Goal: Task Accomplishment & Management: Manage account settings

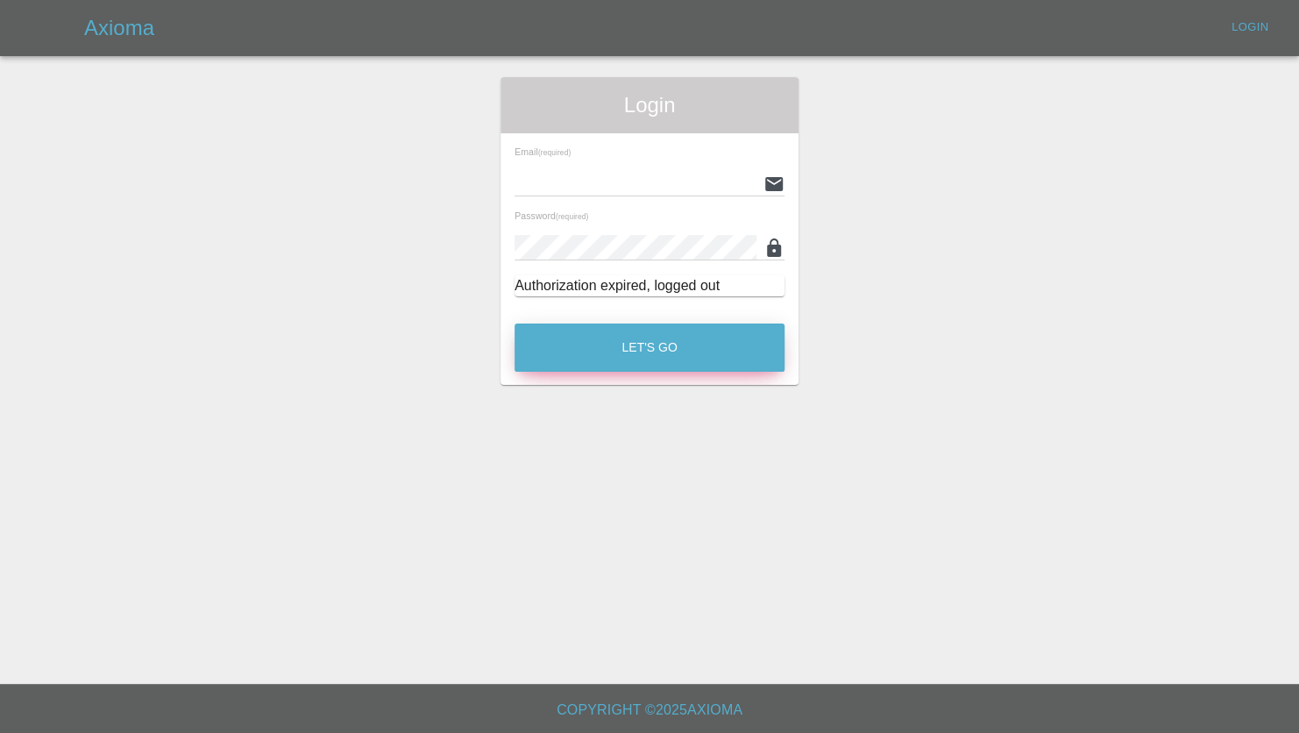
type input "jeff.firmin@revive-uk.com"
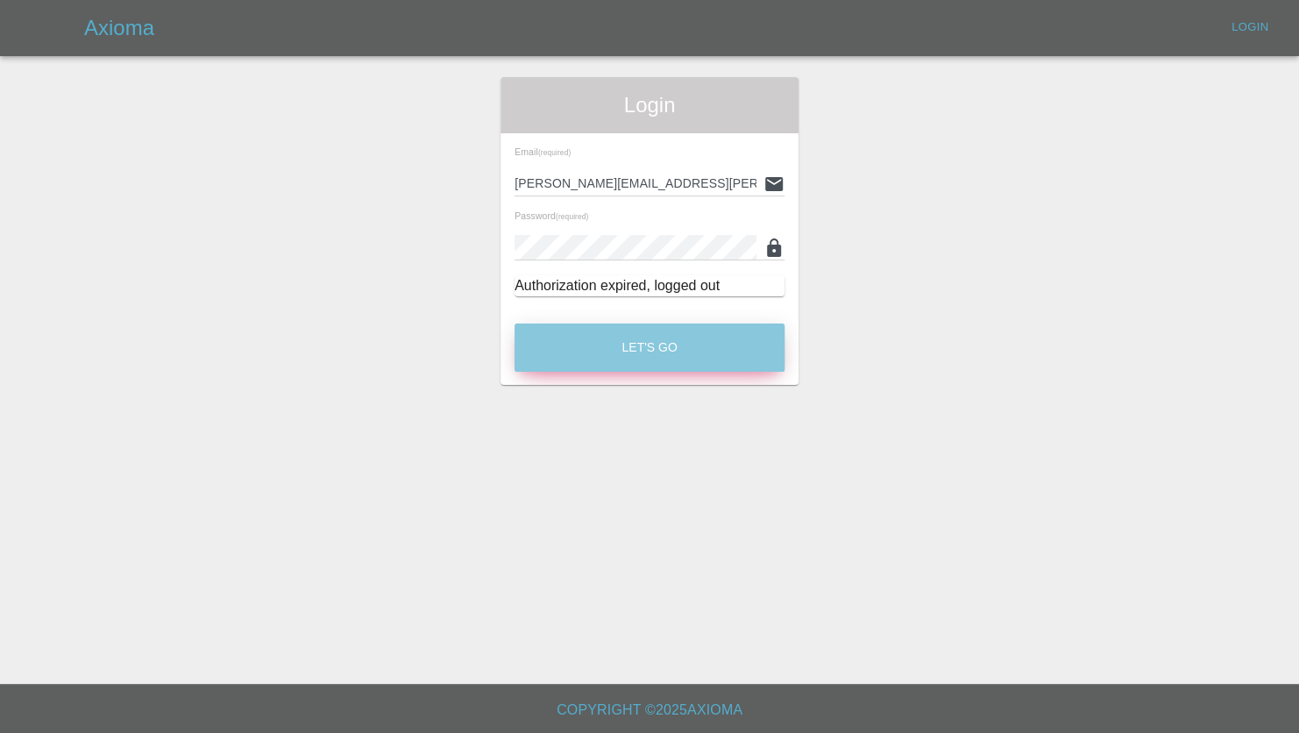
click at [635, 343] on button "Let's Go" at bounding box center [650, 347] width 270 height 48
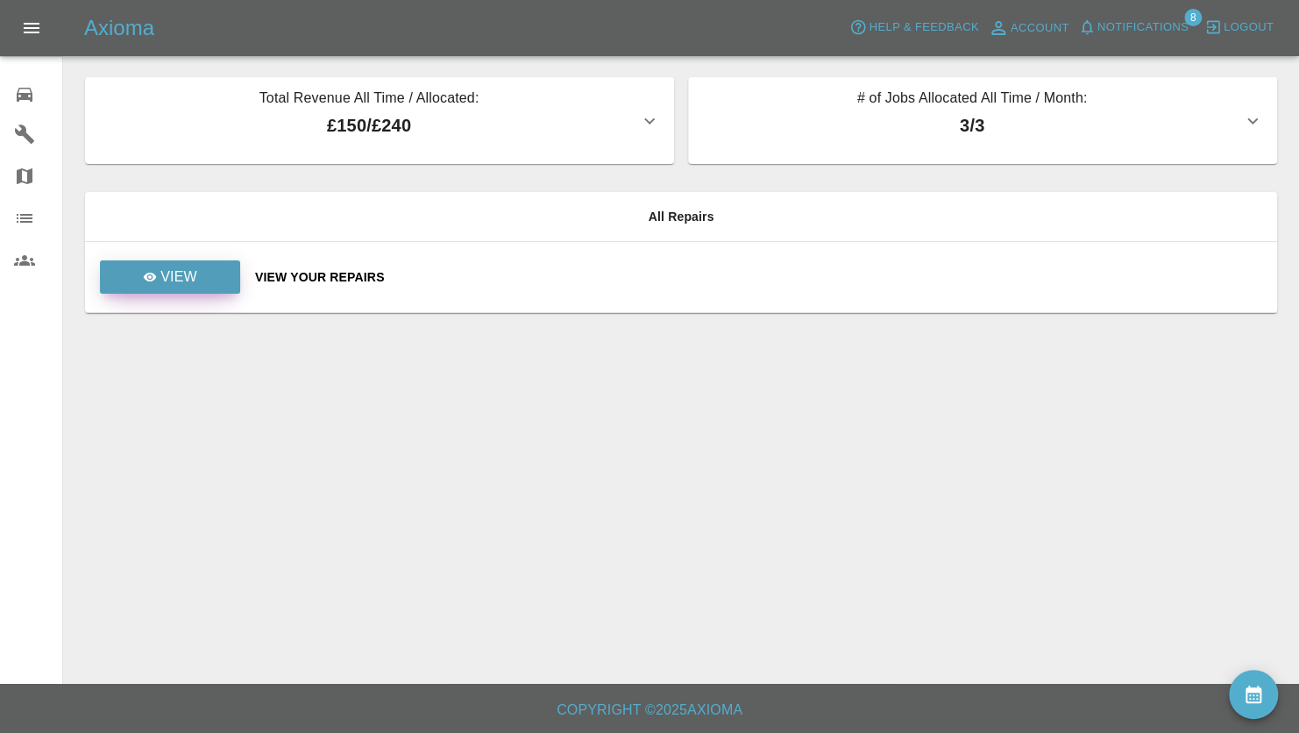
click at [196, 277] on link "View" at bounding box center [170, 276] width 140 height 33
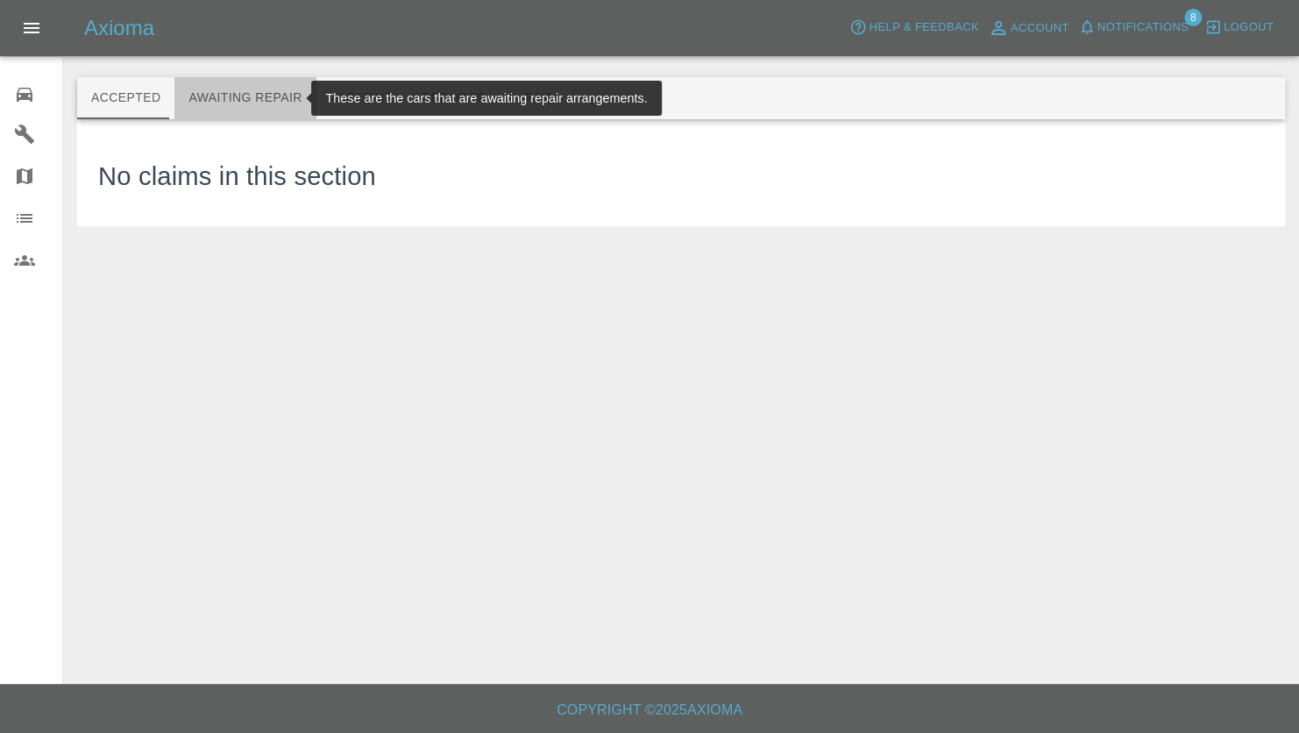
click at [239, 105] on button "Awaiting Repair" at bounding box center [244, 98] width 141 height 42
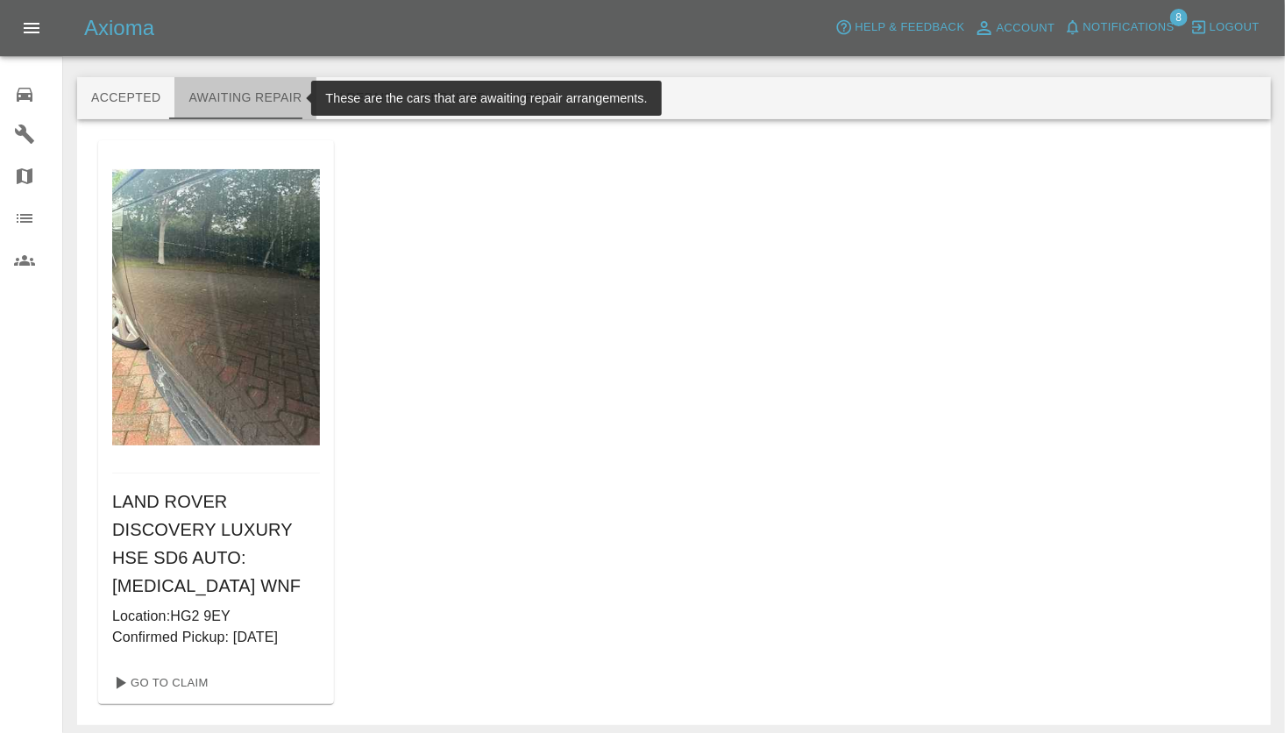
click at [253, 99] on button "Awaiting Repair" at bounding box center [244, 98] width 141 height 42
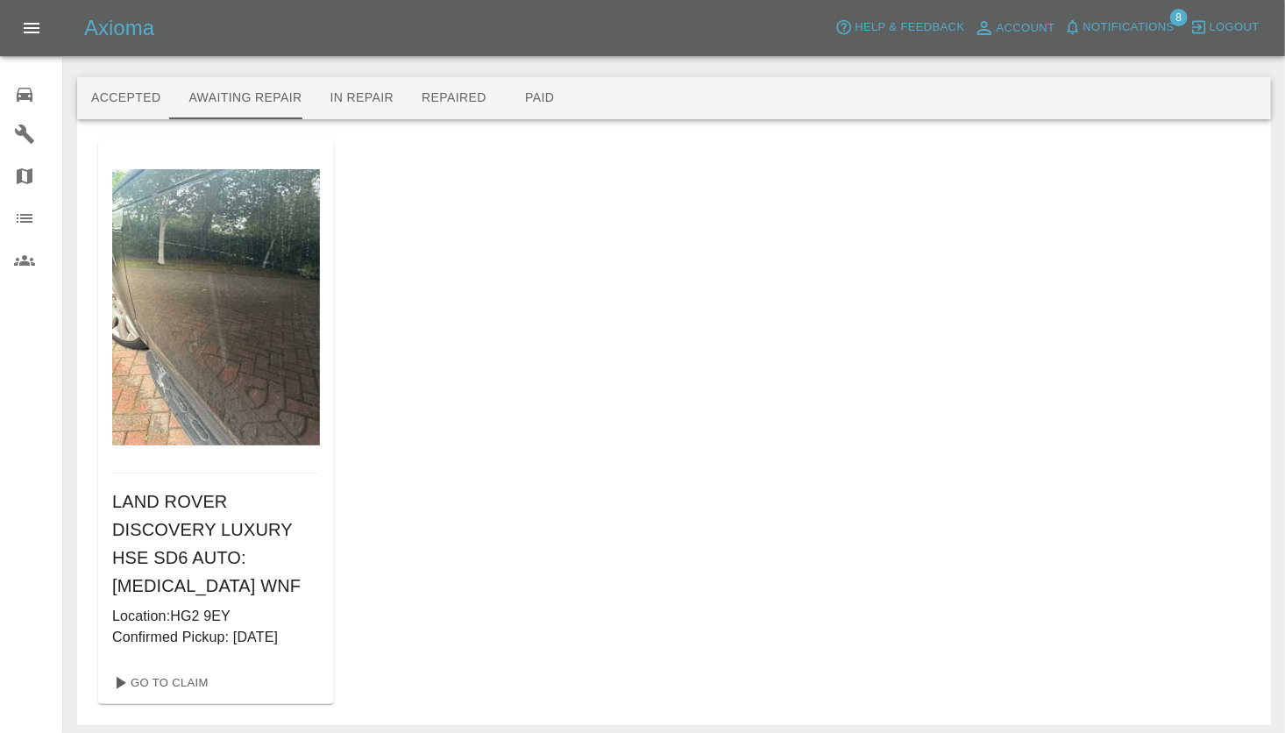
click at [614, 147] on div "LAND ROVER DISCOVERY LUXURY HSE SD6 AUTO : T3 WNF Location: HG2 9EY Confirmed P…" at bounding box center [674, 422] width 1152 height 564
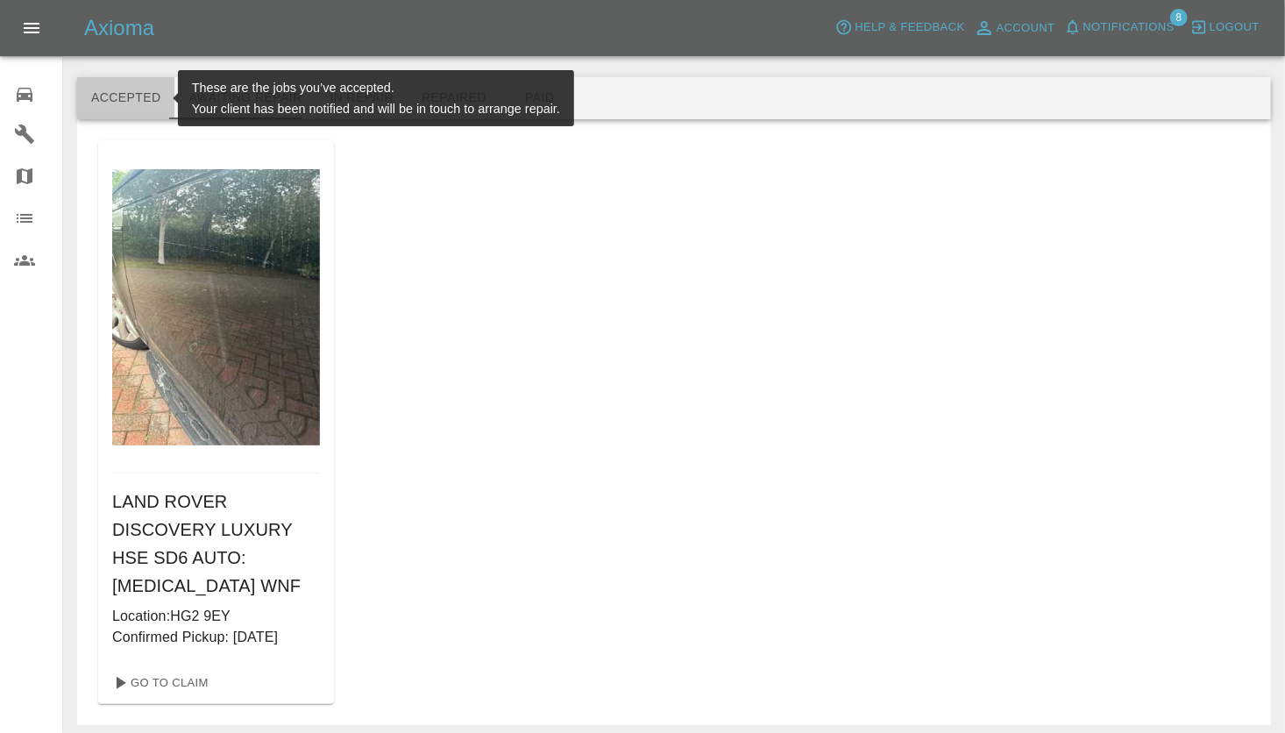
click at [127, 100] on button "Accepted" at bounding box center [125, 98] width 97 height 42
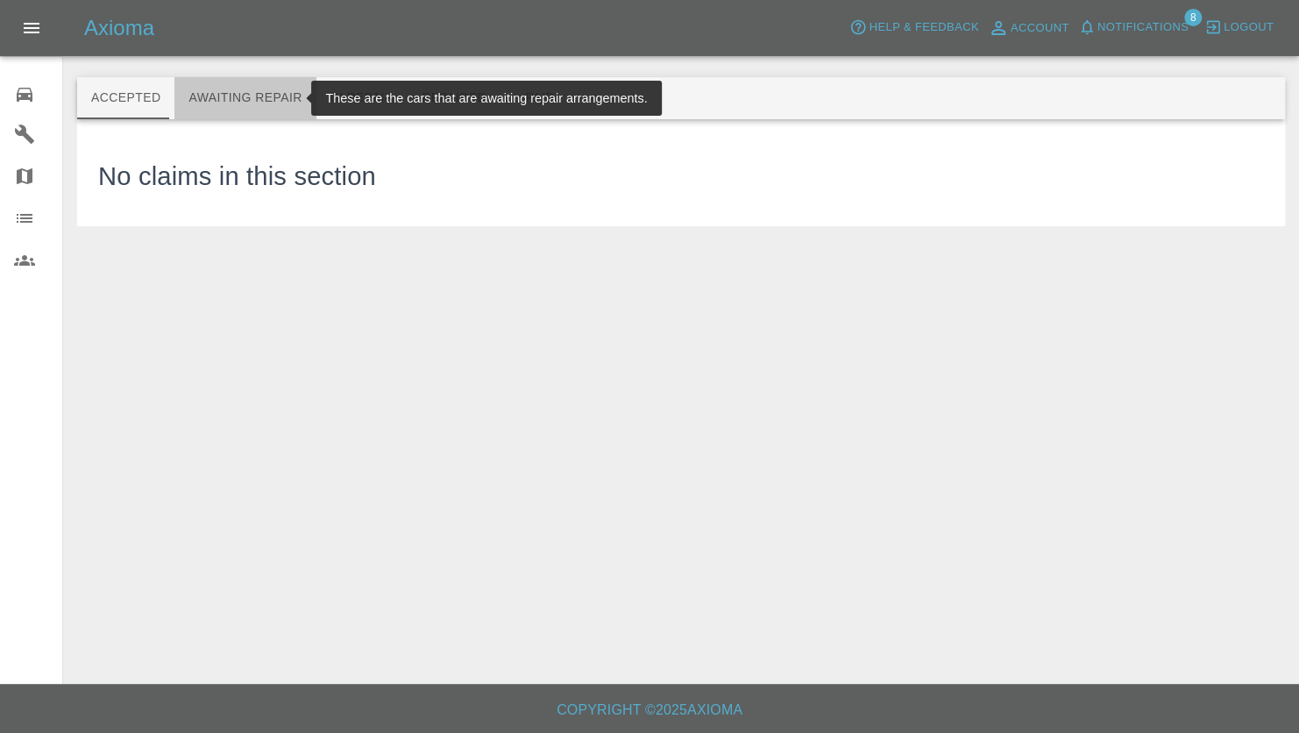
click at [244, 99] on button "Awaiting Repair" at bounding box center [244, 98] width 141 height 42
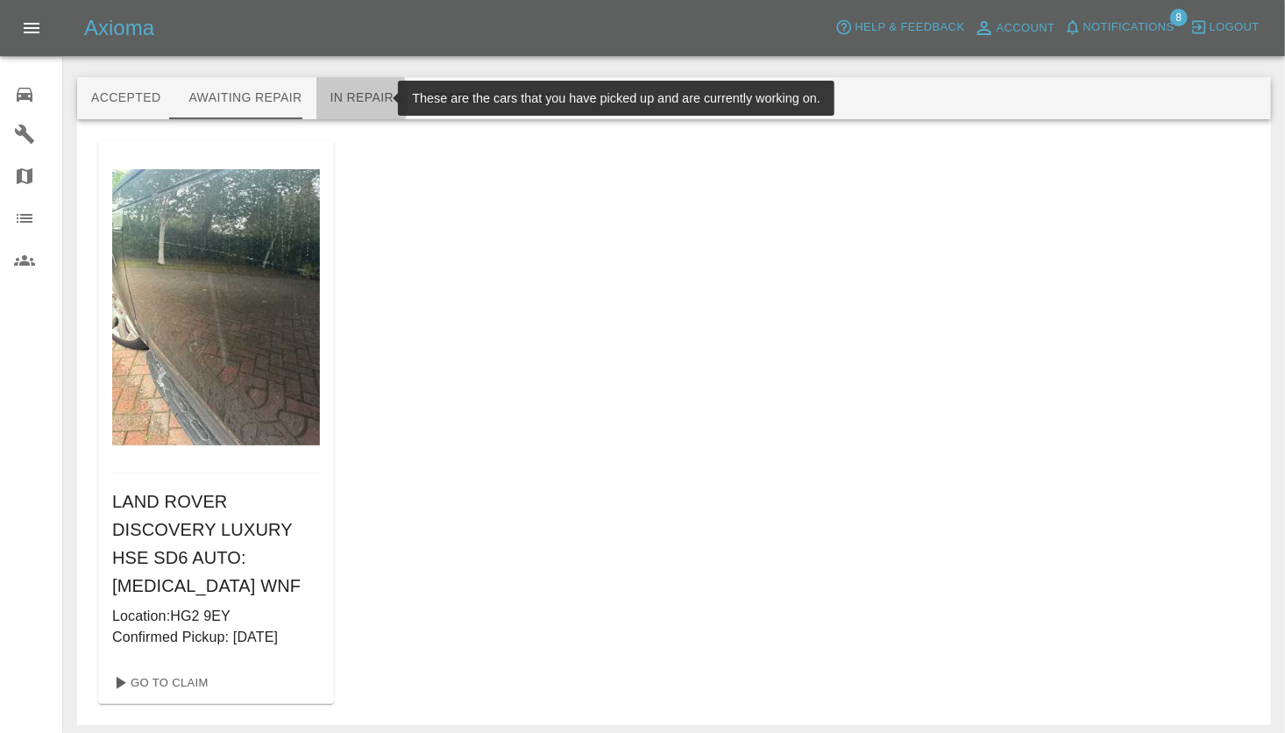
click at [336, 100] on button "In Repair" at bounding box center [362, 98] width 92 height 42
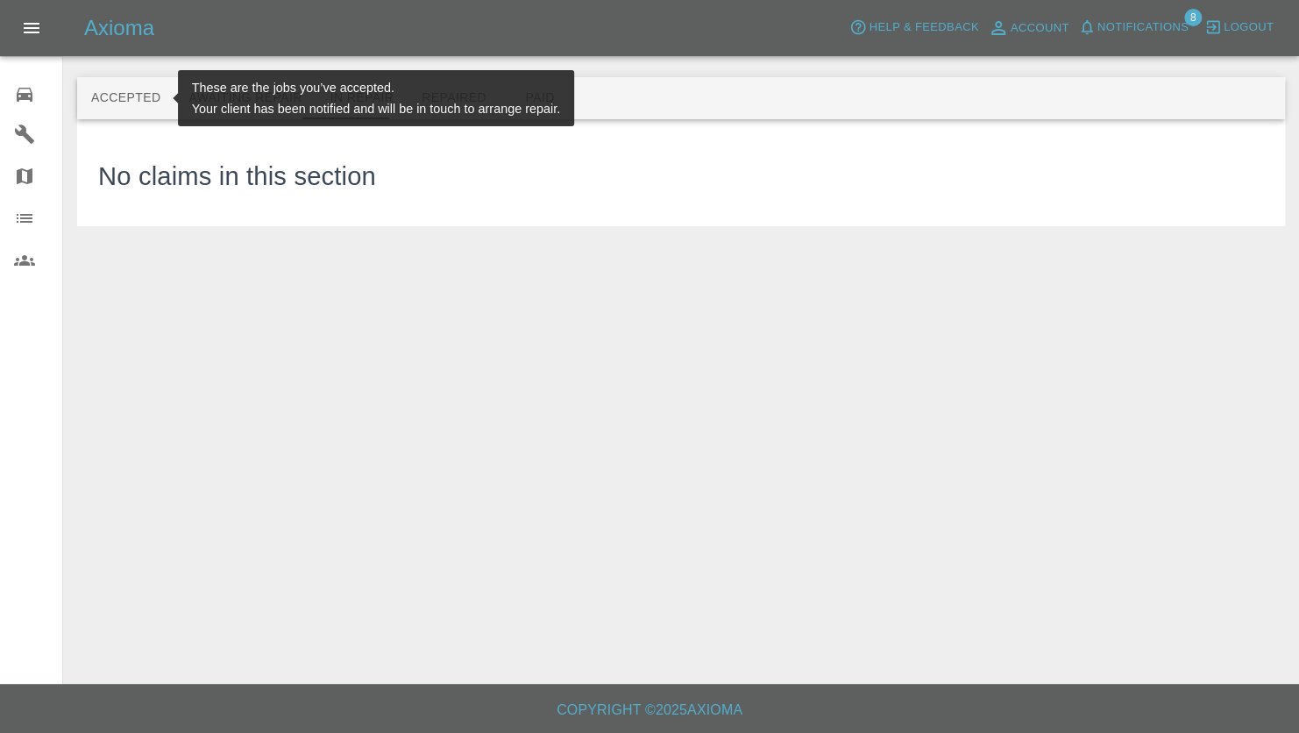
click at [117, 96] on button "Accepted" at bounding box center [125, 98] width 97 height 42
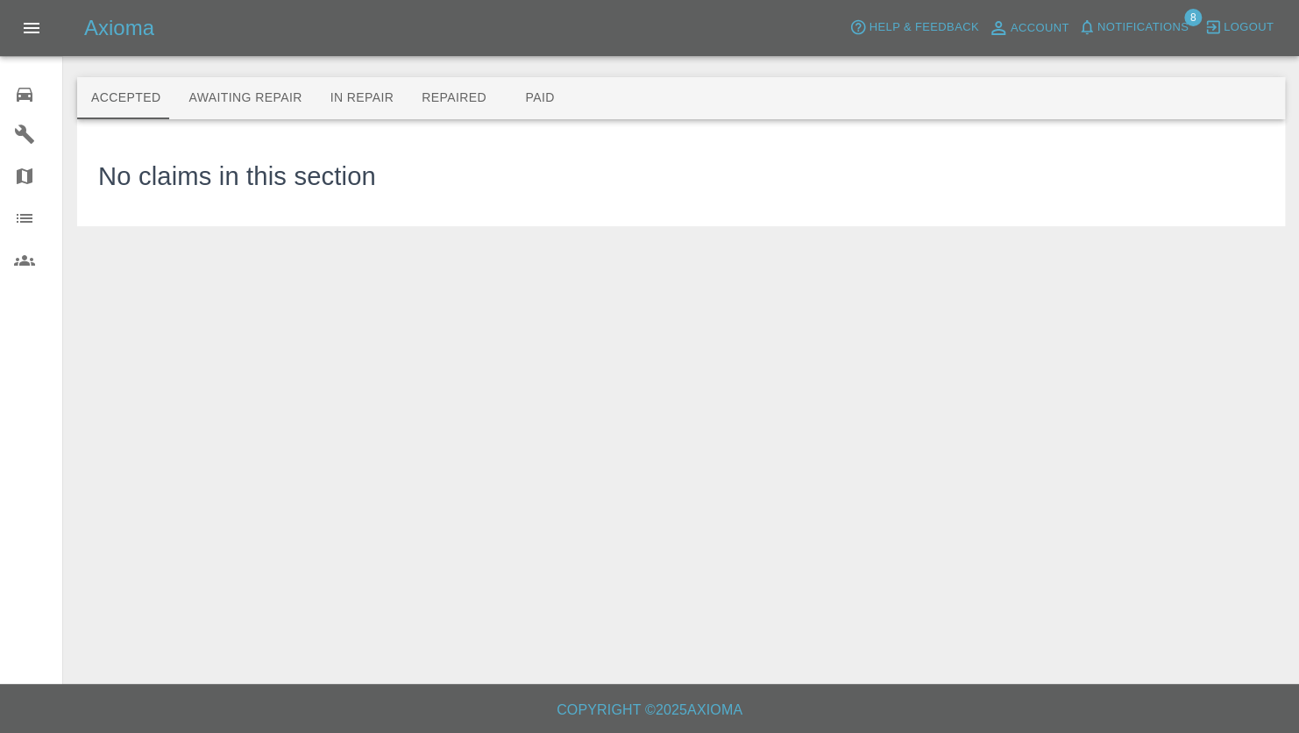
click at [37, 20] on icon "Open drawer" at bounding box center [31, 28] width 21 height 21
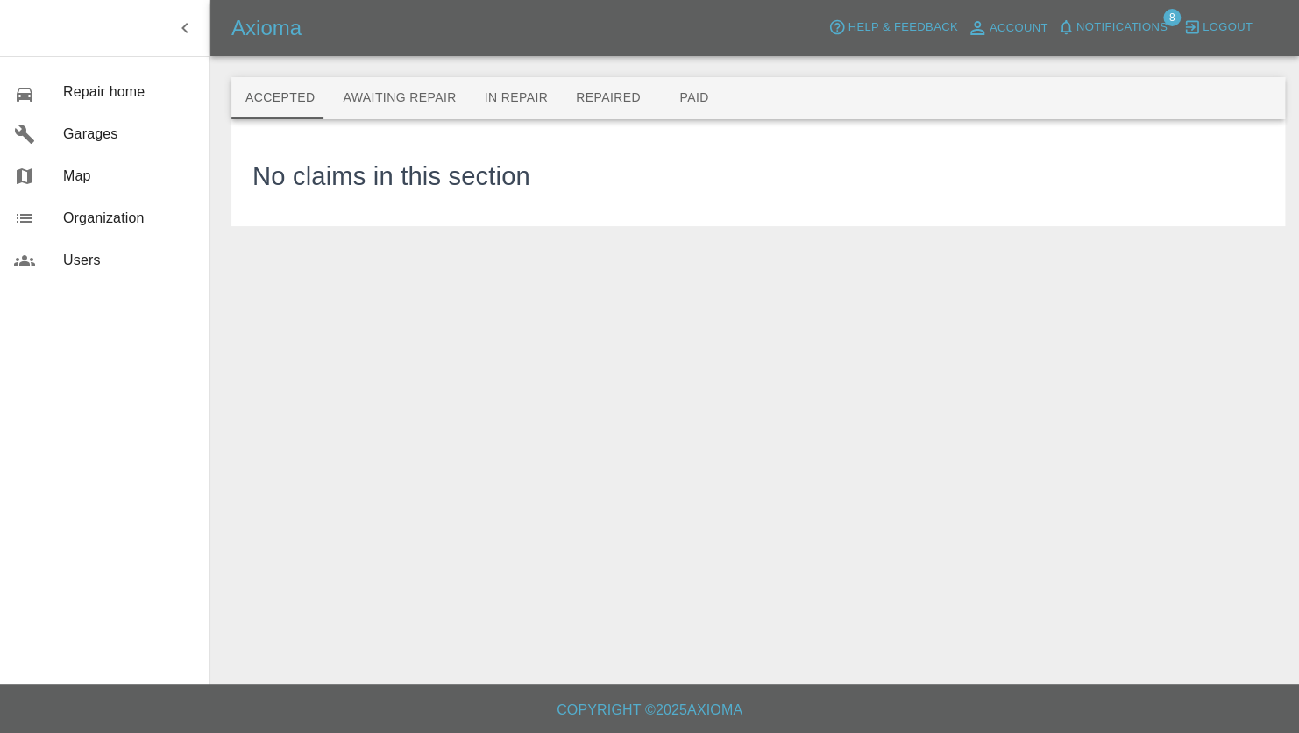
click at [1111, 26] on span "Notifications" at bounding box center [1121, 28] width 91 height 20
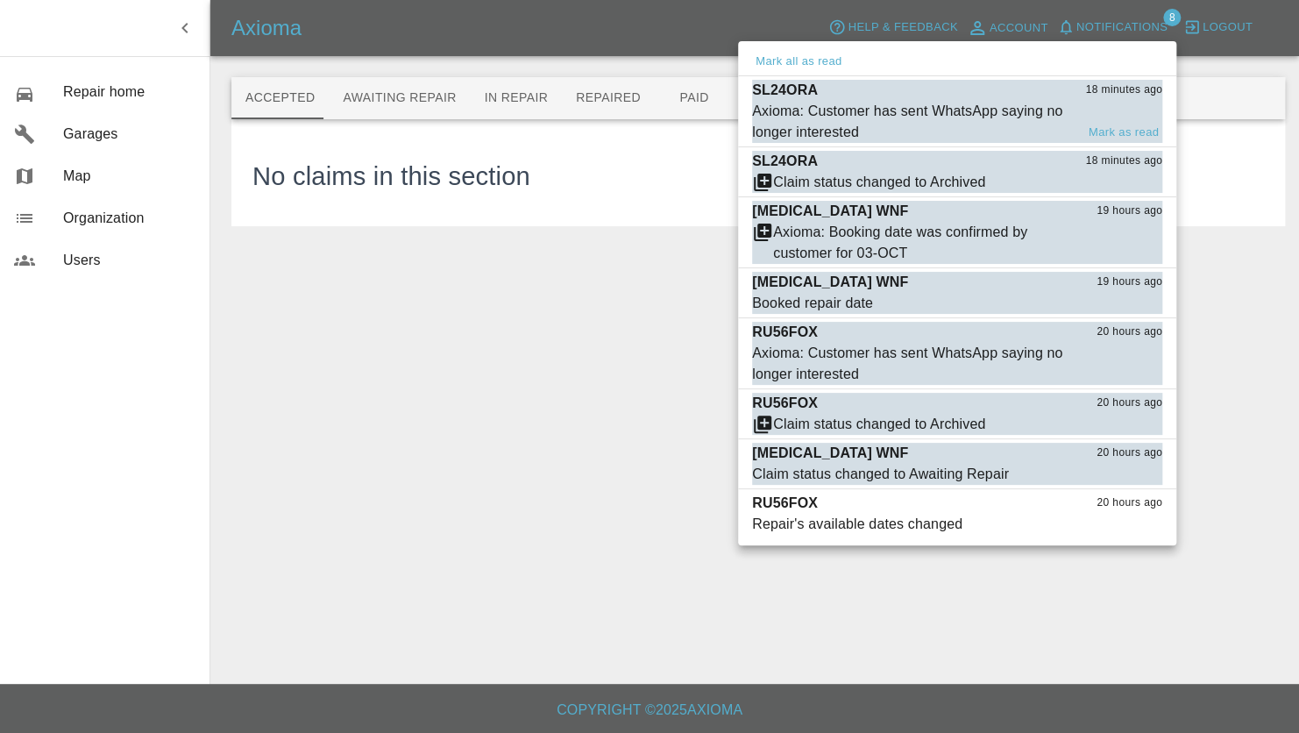
click at [923, 95] on div "SL24ORA 18 minutes ago" at bounding box center [957, 90] width 410 height 21
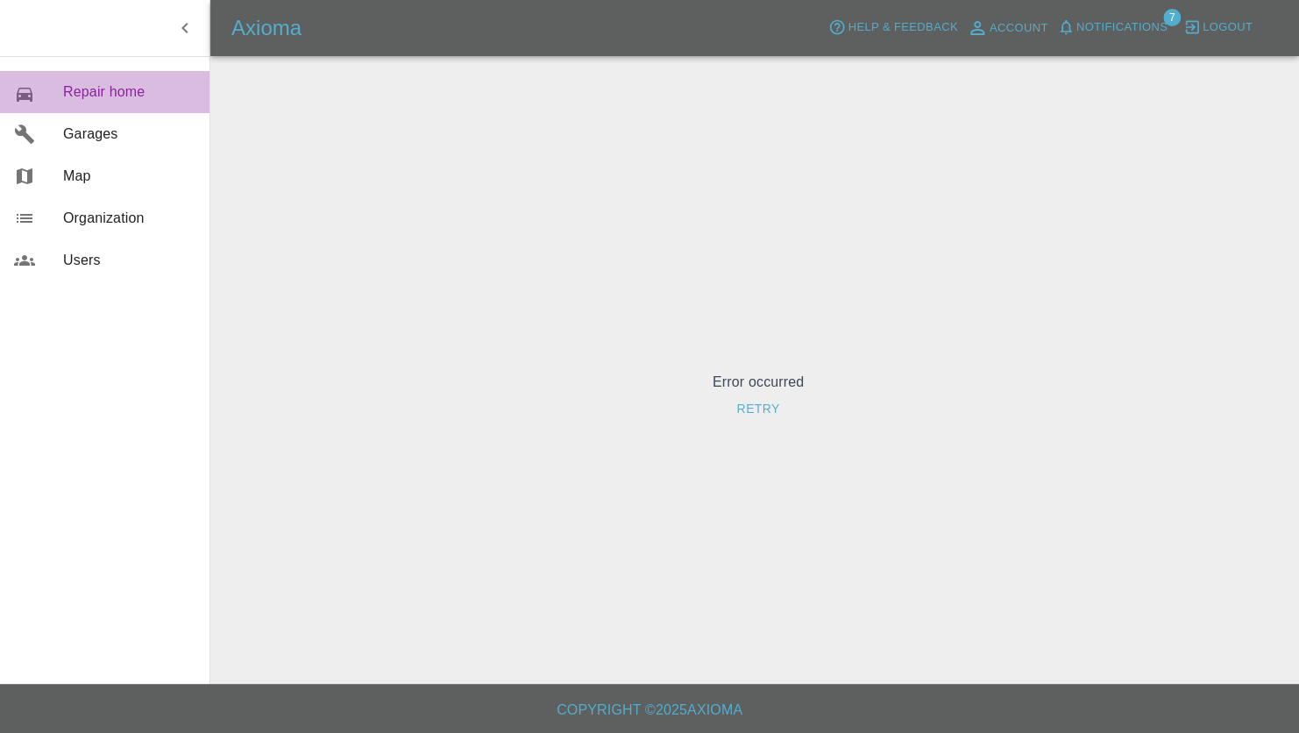
click at [82, 90] on span "Repair home" at bounding box center [129, 92] width 132 height 21
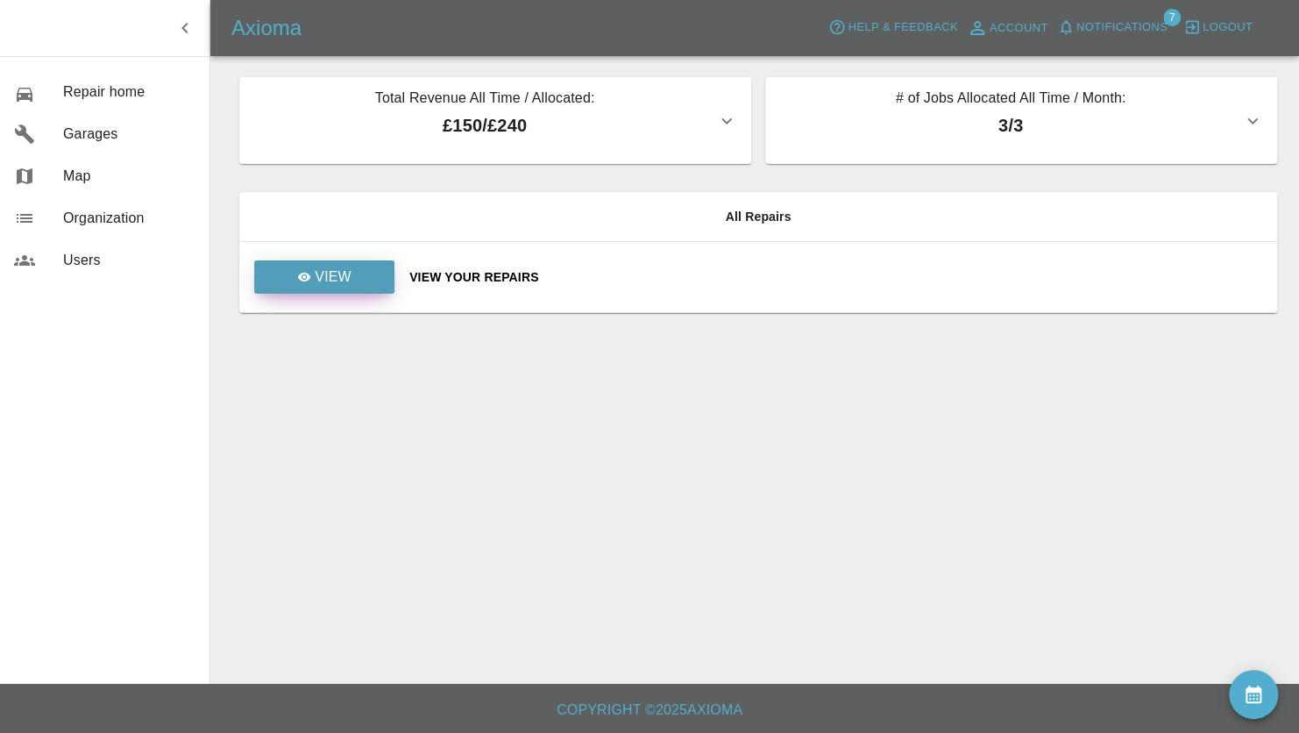
click at [325, 266] on p "View" at bounding box center [333, 276] width 37 height 21
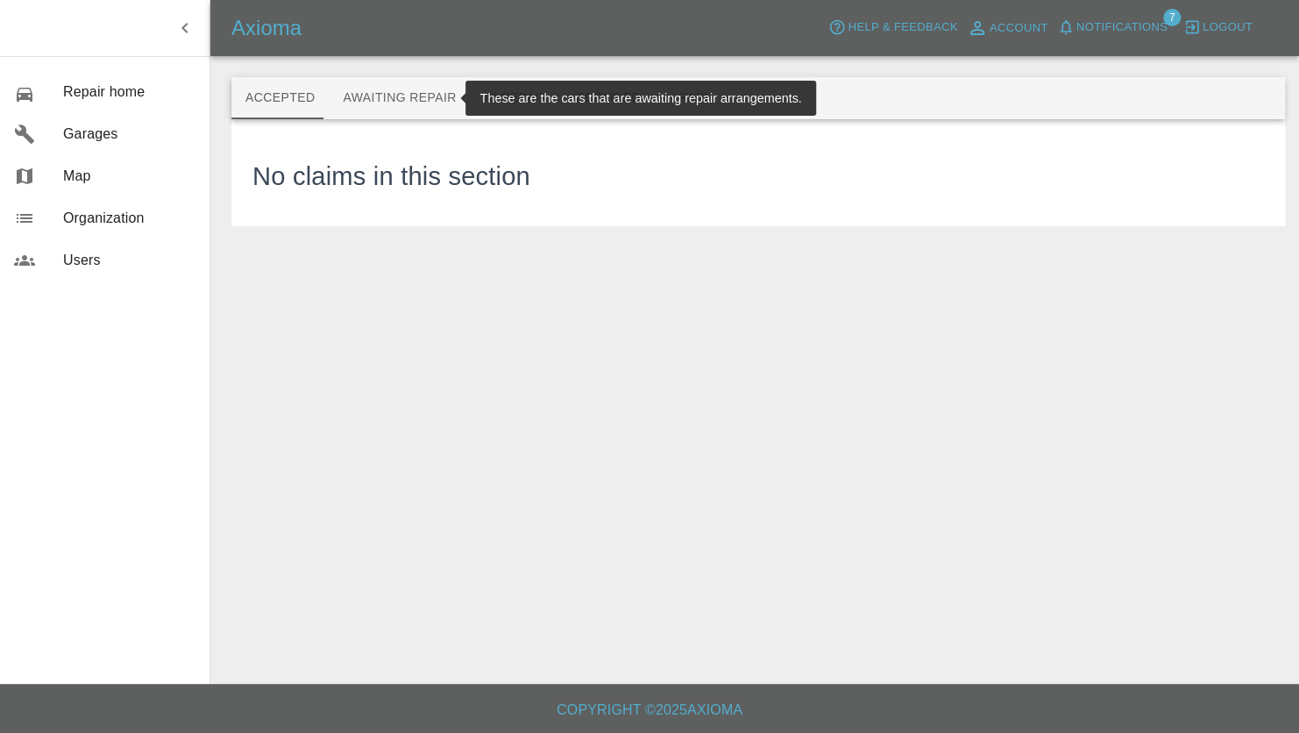
click at [393, 92] on button "Awaiting Repair" at bounding box center [399, 98] width 141 height 42
